Goal: Navigation & Orientation: Find specific page/section

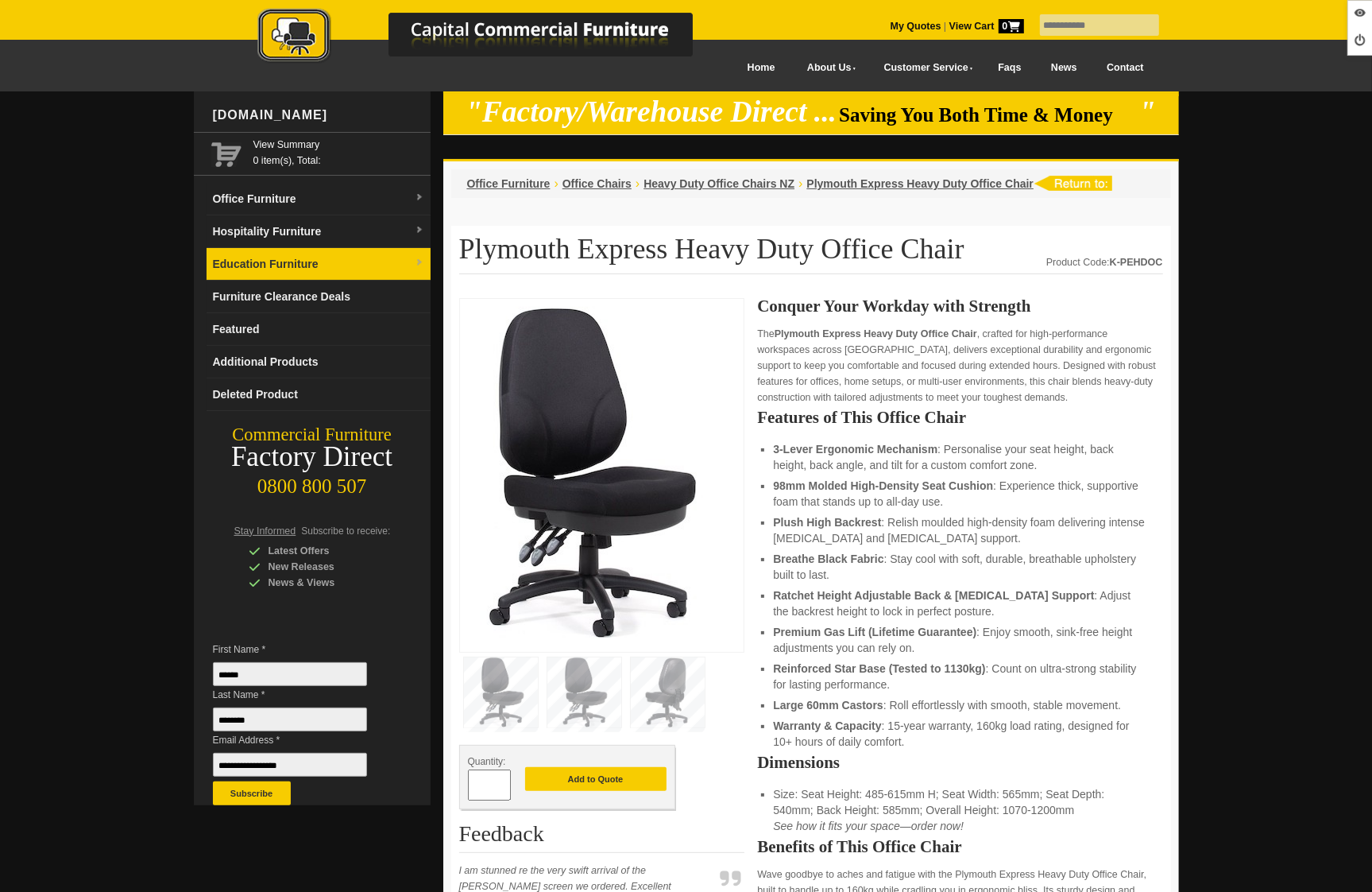
click at [296, 258] on link "Education Furniture" at bounding box center [318, 264] width 224 height 32
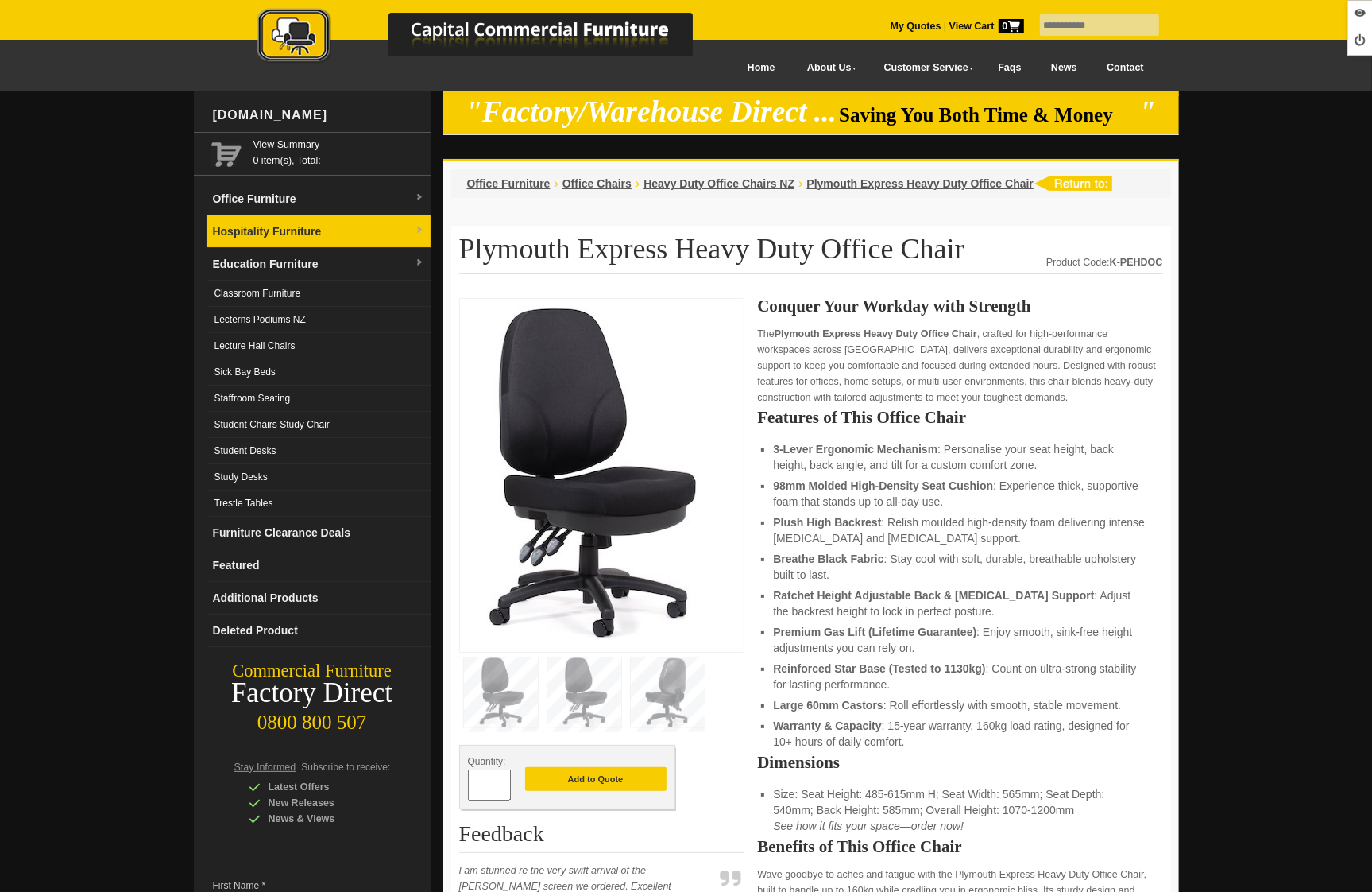
click at [299, 232] on link "Hospitality Furniture" at bounding box center [318, 231] width 224 height 32
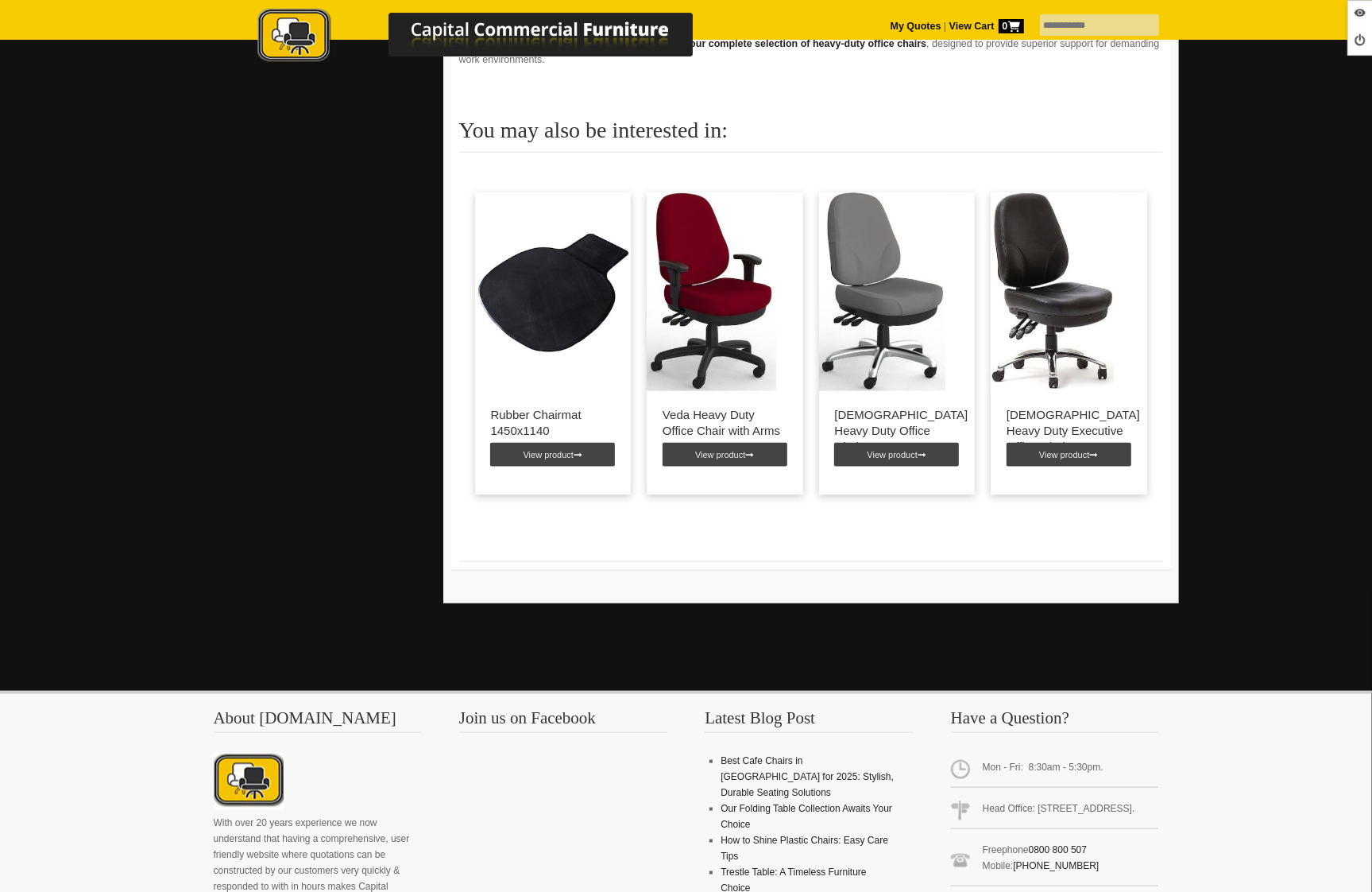
scroll to position [1774, 0]
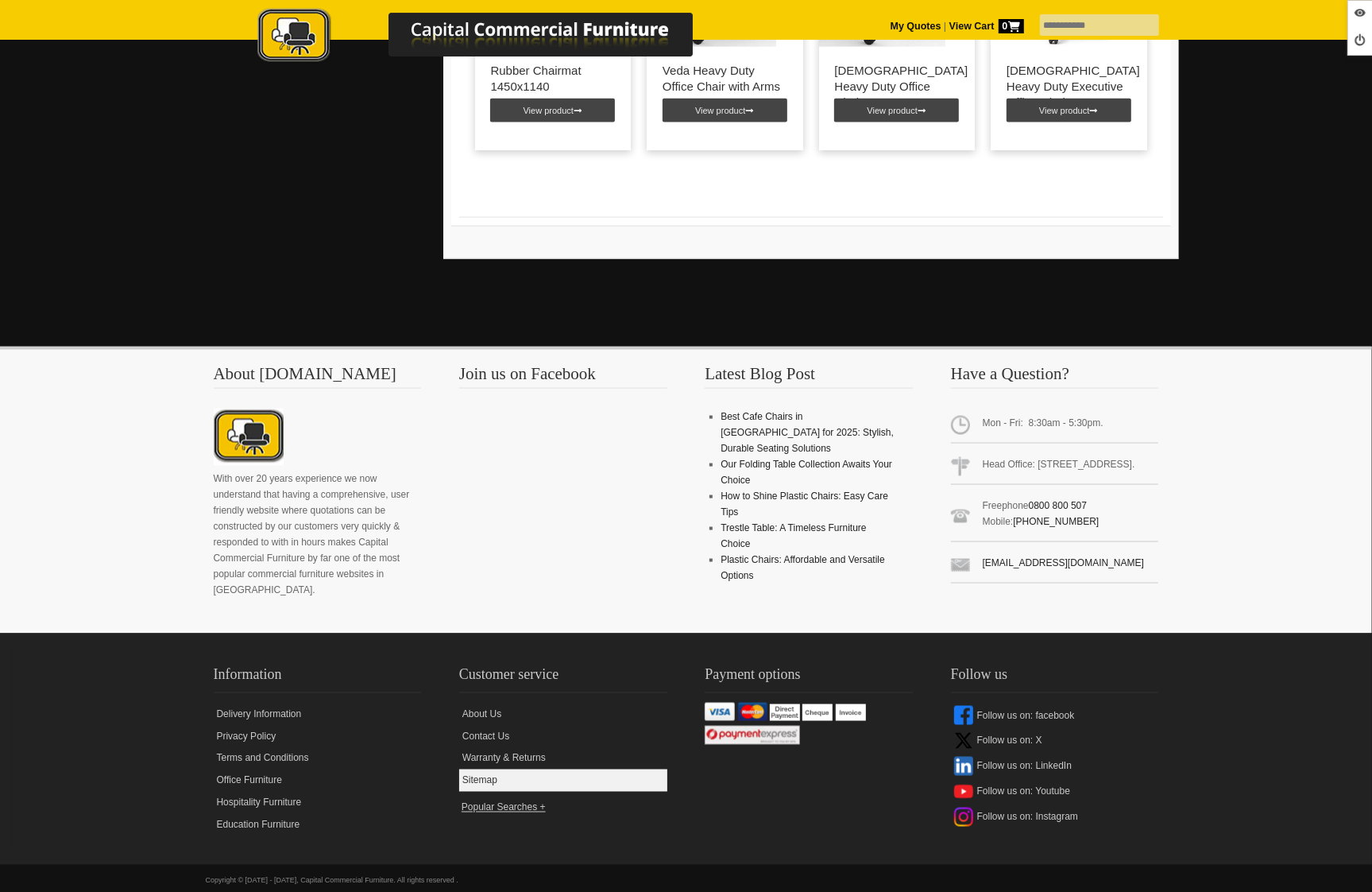
click at [489, 769] on link "Sitemap" at bounding box center [563, 780] width 208 height 22
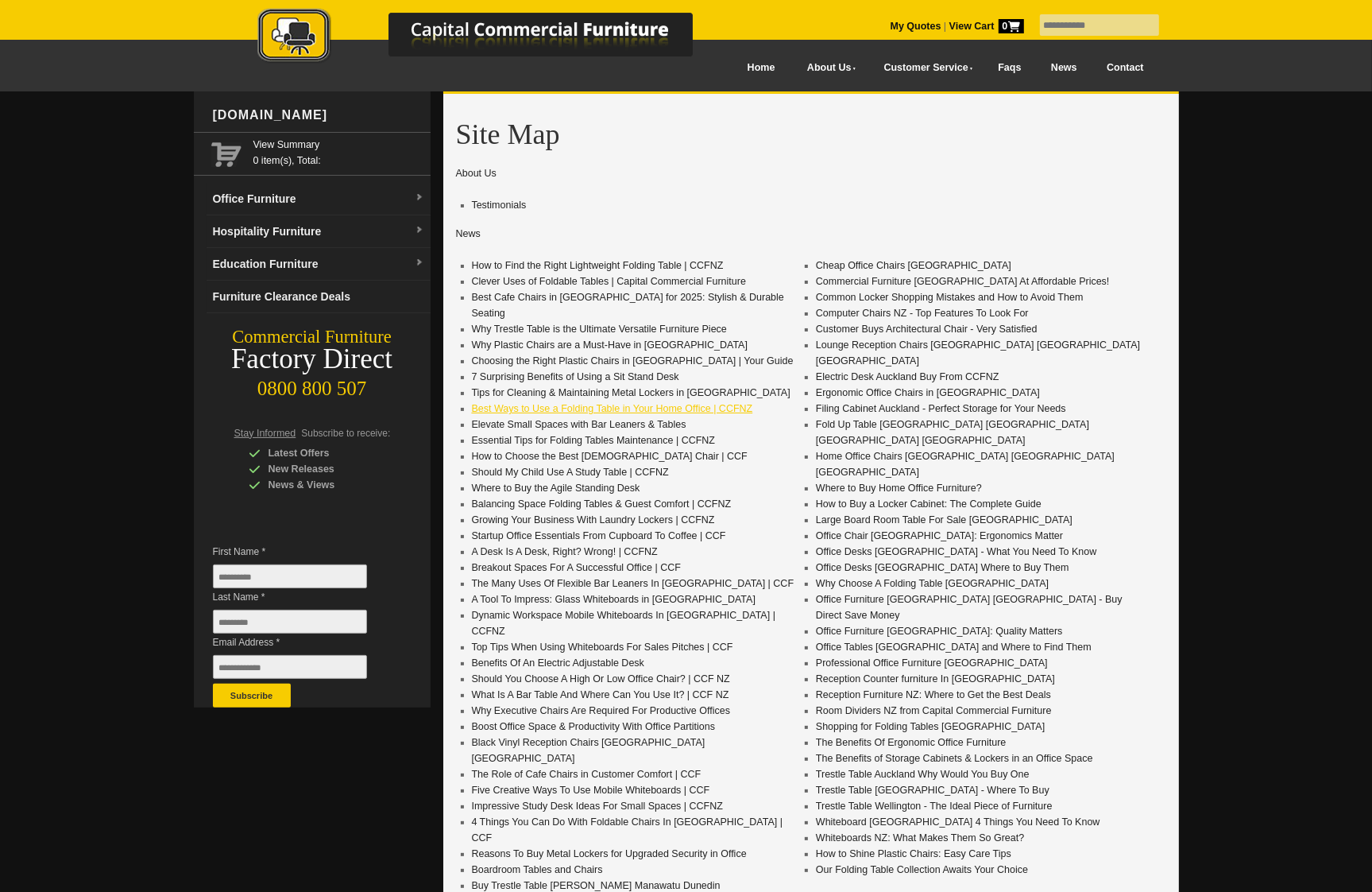
click at [676, 403] on link "Best Ways to Use a Folding Table in Your Home Office | CCFNZ" at bounding box center [613, 408] width 281 height 11
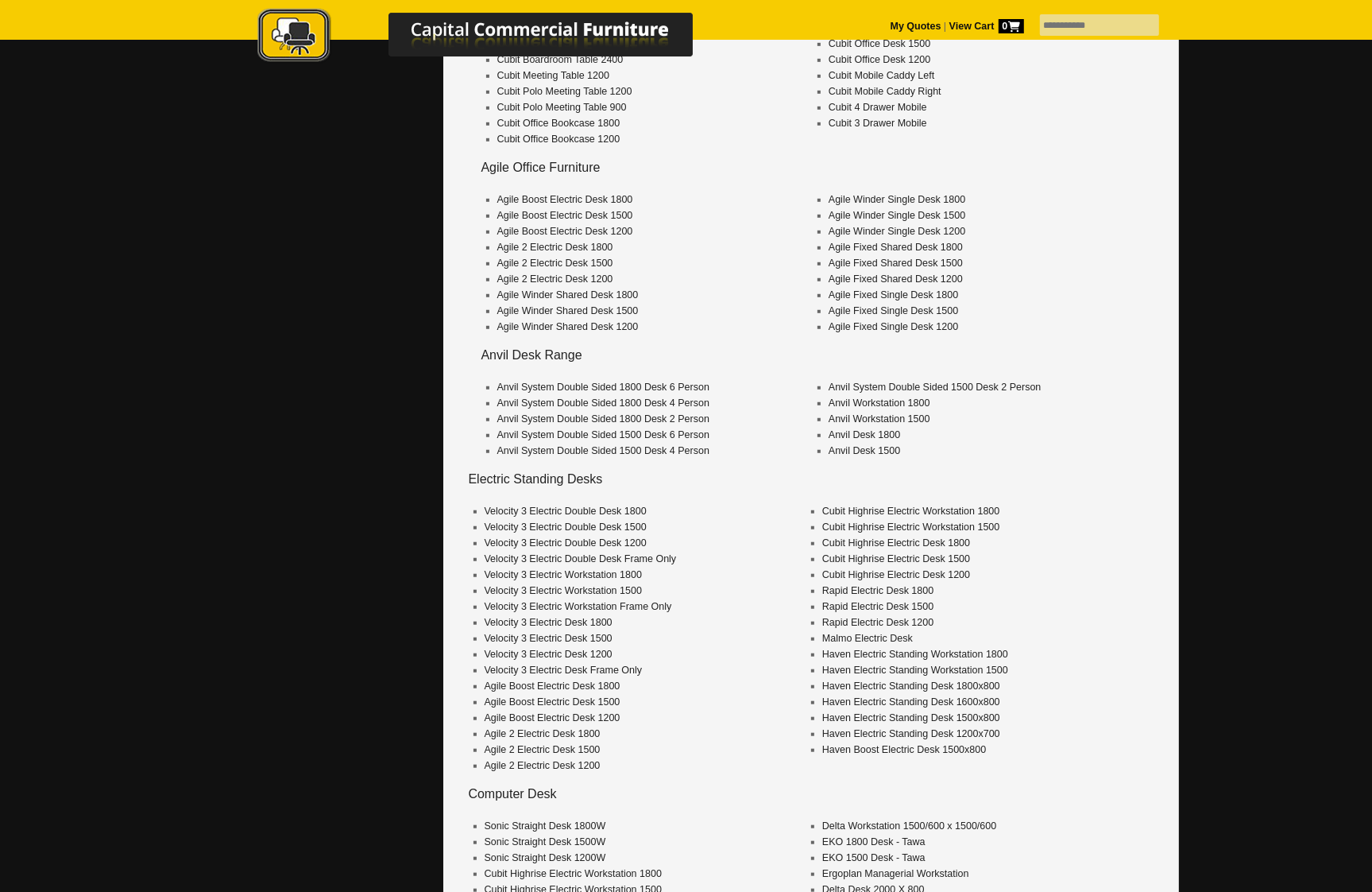
scroll to position [5833, 0]
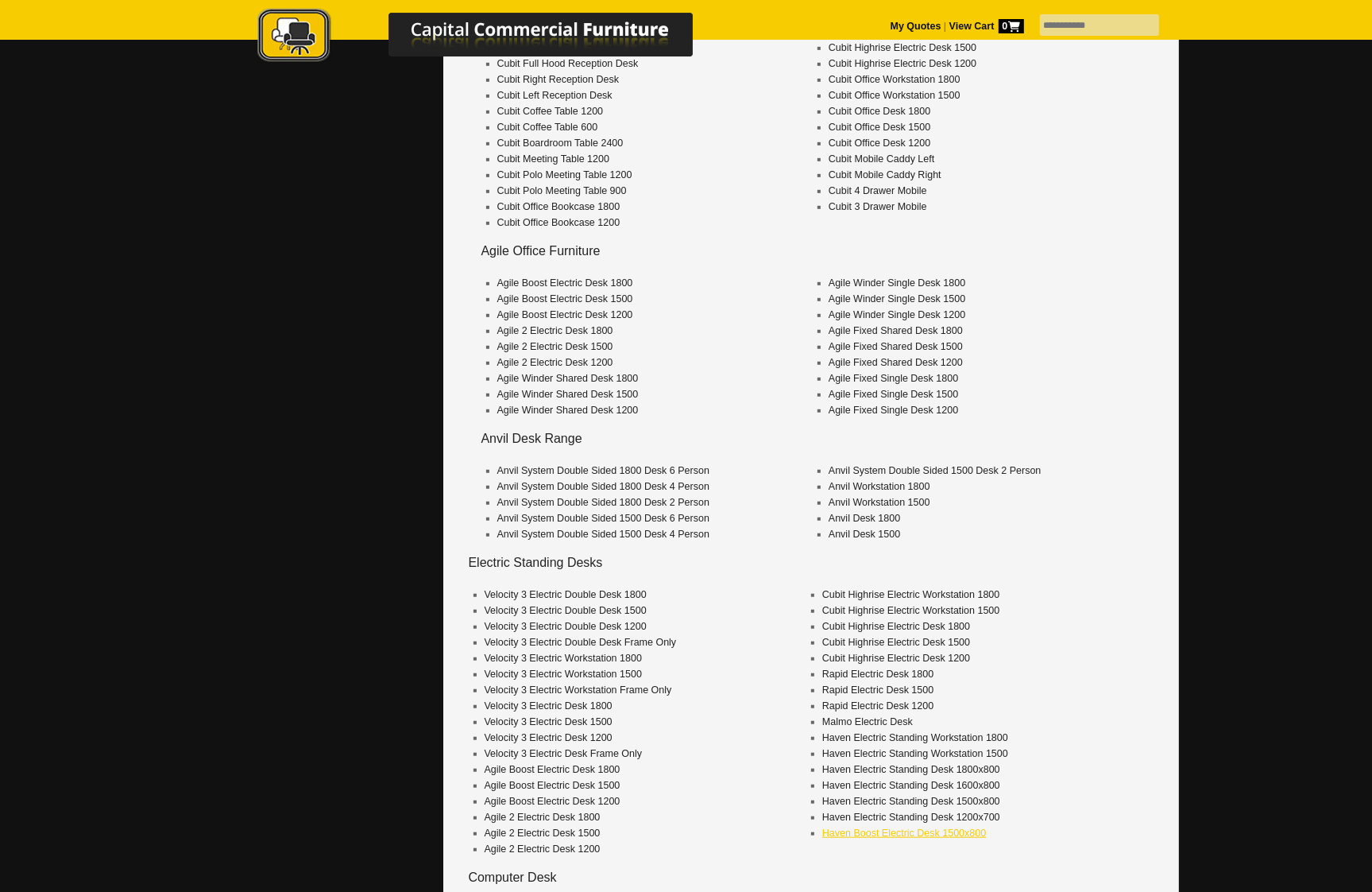
click at [901, 827] on link "Haven Boost Electric Desk 1500x800" at bounding box center [904, 833] width 164 height 11
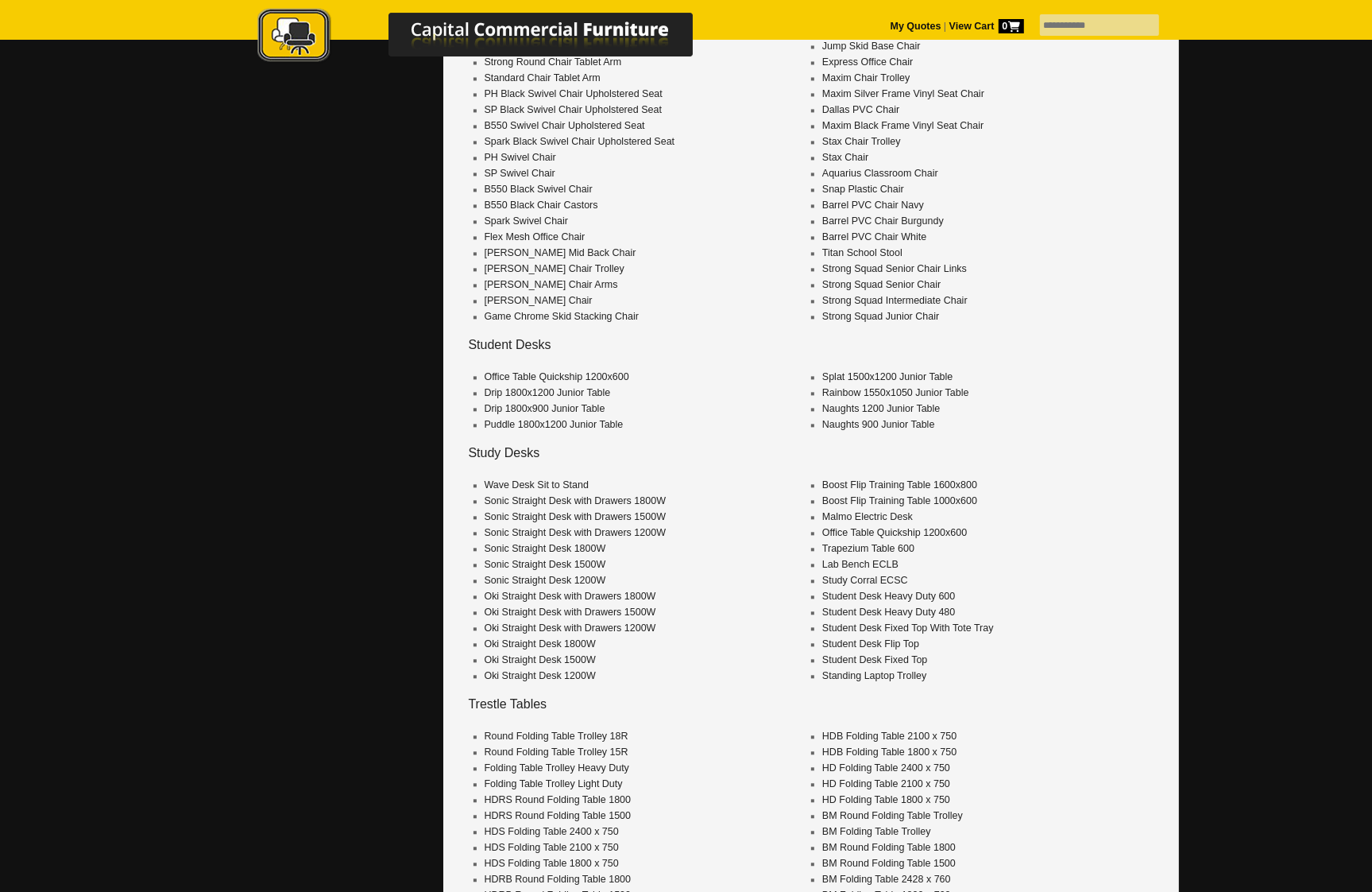
scroll to position [17719, 0]
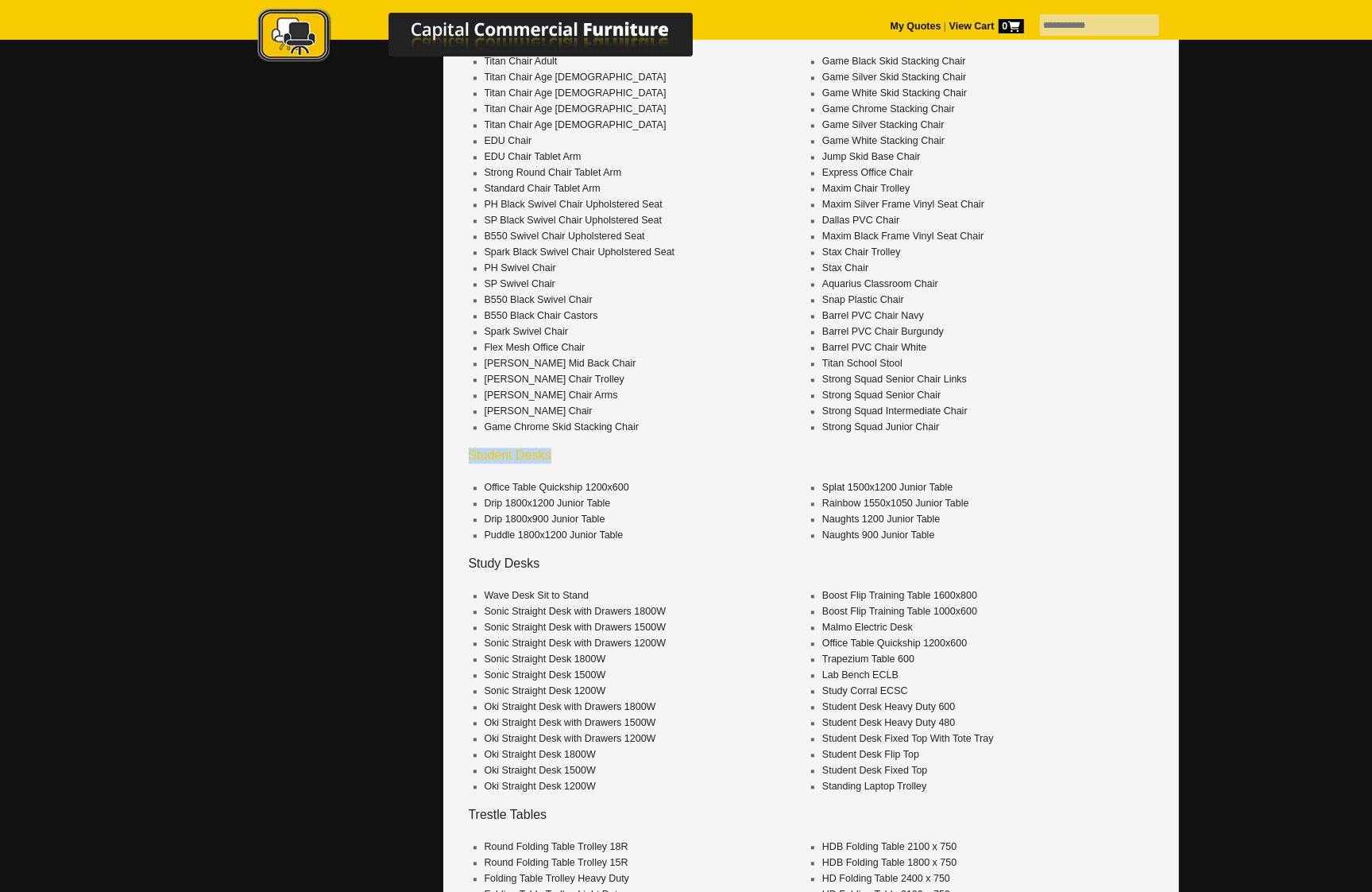
drag, startPoint x: 560, startPoint y: 372, endPoint x: 469, endPoint y: 371, distance: 91.0
